Goal: Task Accomplishment & Management: Use online tool/utility

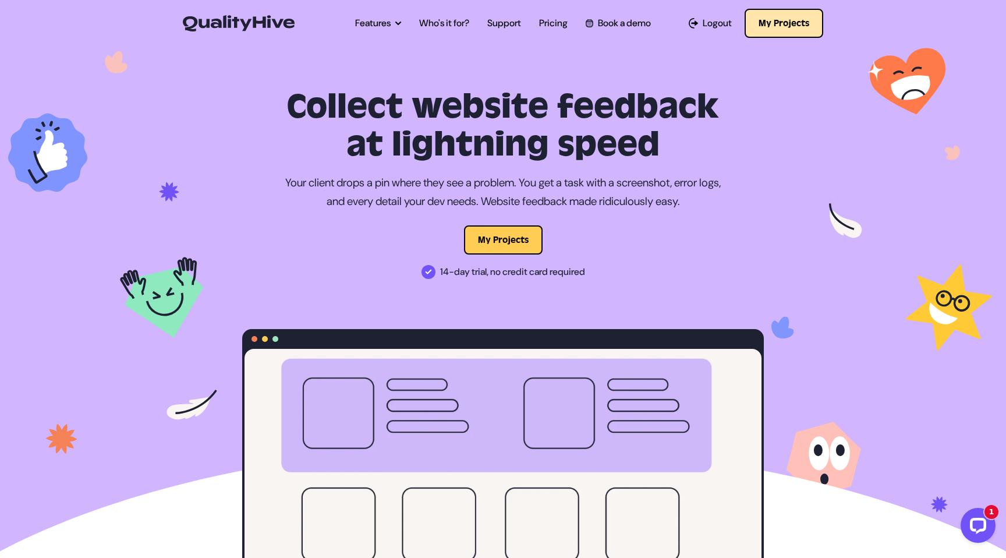
click at [816, 29] on button "My Projects" at bounding box center [784, 23] width 79 height 29
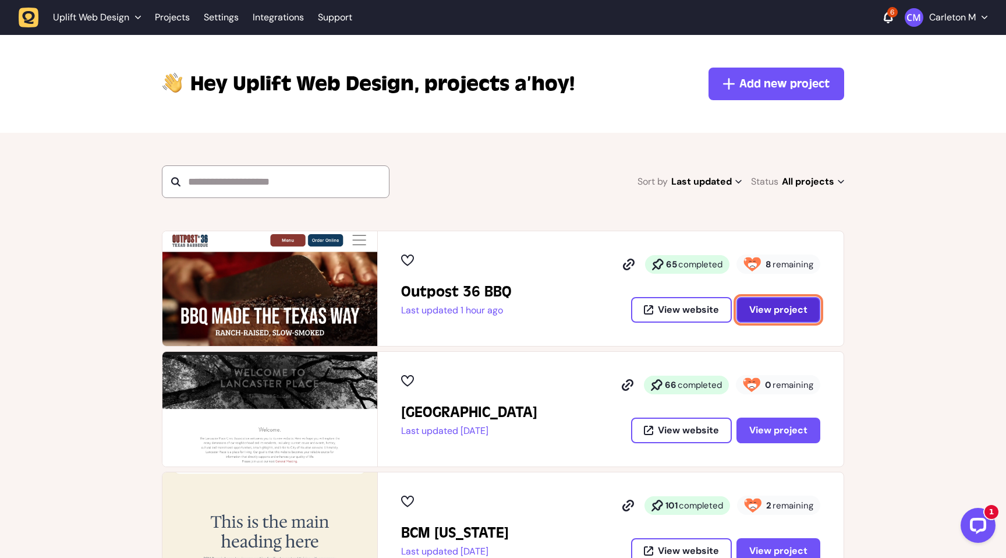
click at [767, 317] on button "View project" at bounding box center [778, 310] width 84 height 26
